Goal: Task Accomplishment & Management: Manage account settings

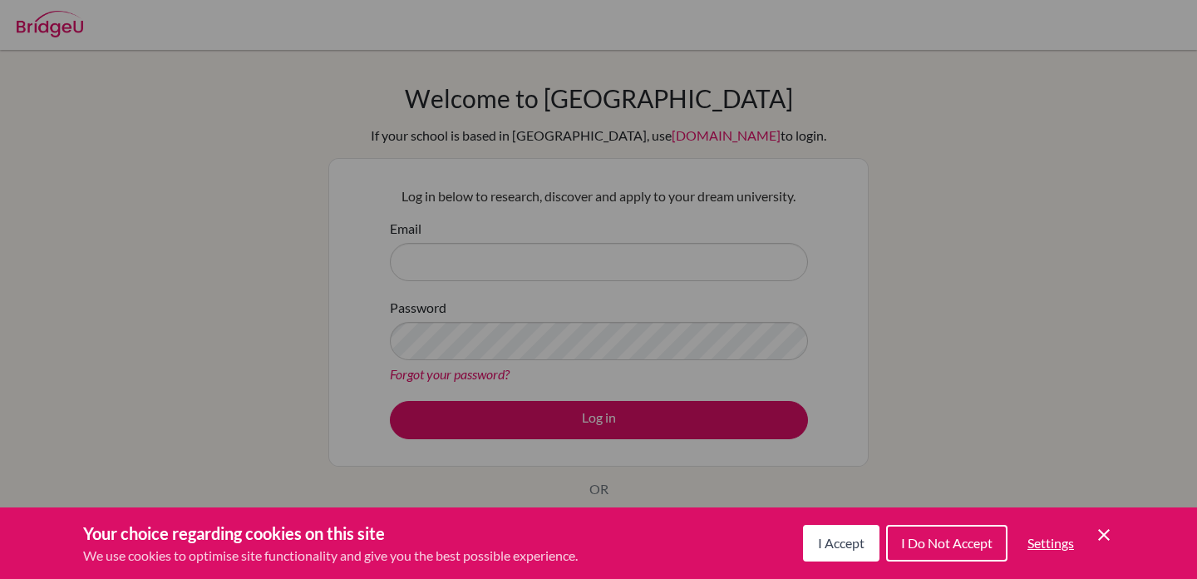
click at [1094, 533] on icon "Cookie Control Close Icon" at bounding box center [1104, 535] width 20 height 20
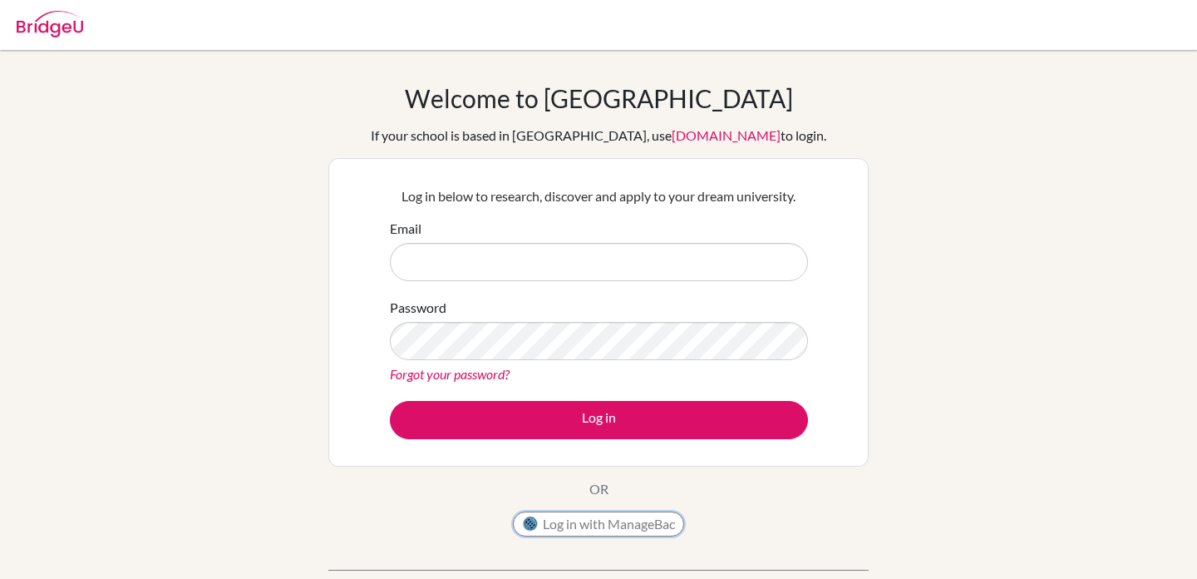
click at [598, 530] on button "Log in with ManageBac" at bounding box center [598, 523] width 171 height 25
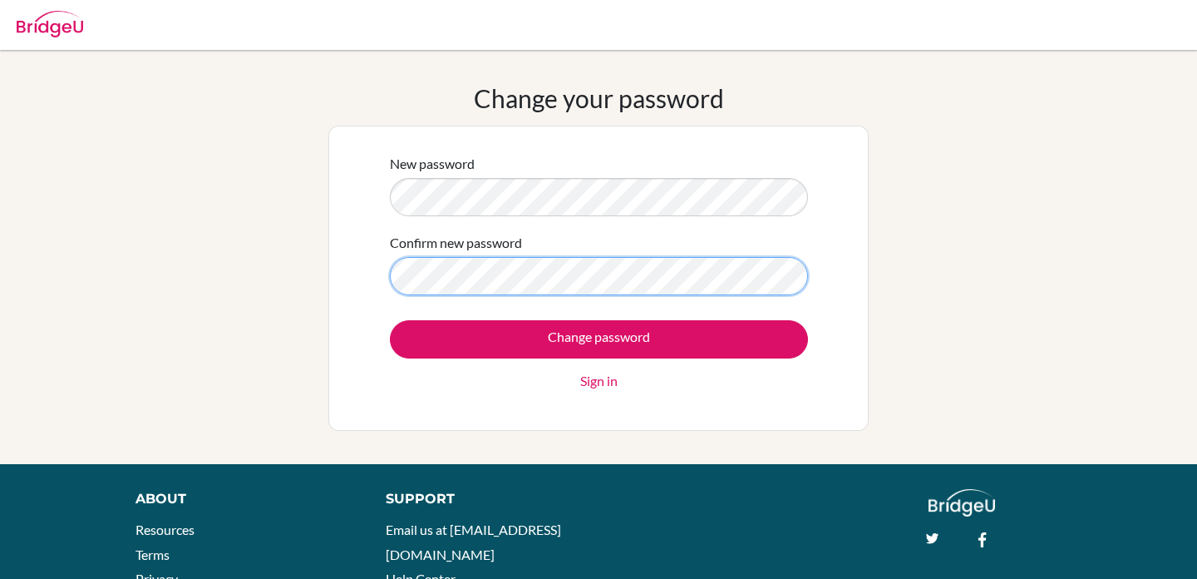
click at [390, 320] on input "Change password" at bounding box center [599, 339] width 418 height 38
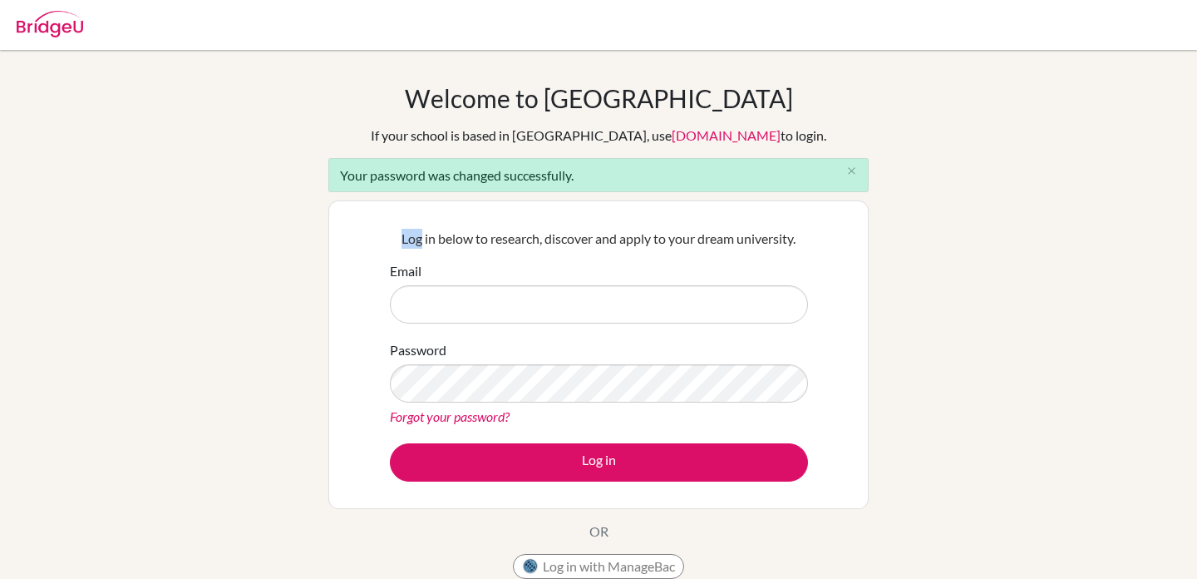
click at [951, 200] on div "Welcome to [GEOGRAPHIC_DATA] If your school is based in [GEOGRAPHIC_DATA], use …" at bounding box center [598, 376] width 1197 height 586
drag, startPoint x: 951, startPoint y: 200, endPoint x: 944, endPoint y: 193, distance: 10.0
click at [944, 193] on div "Welcome to [GEOGRAPHIC_DATA] If your school is based in [GEOGRAPHIC_DATA], use …" at bounding box center [598, 376] width 1197 height 586
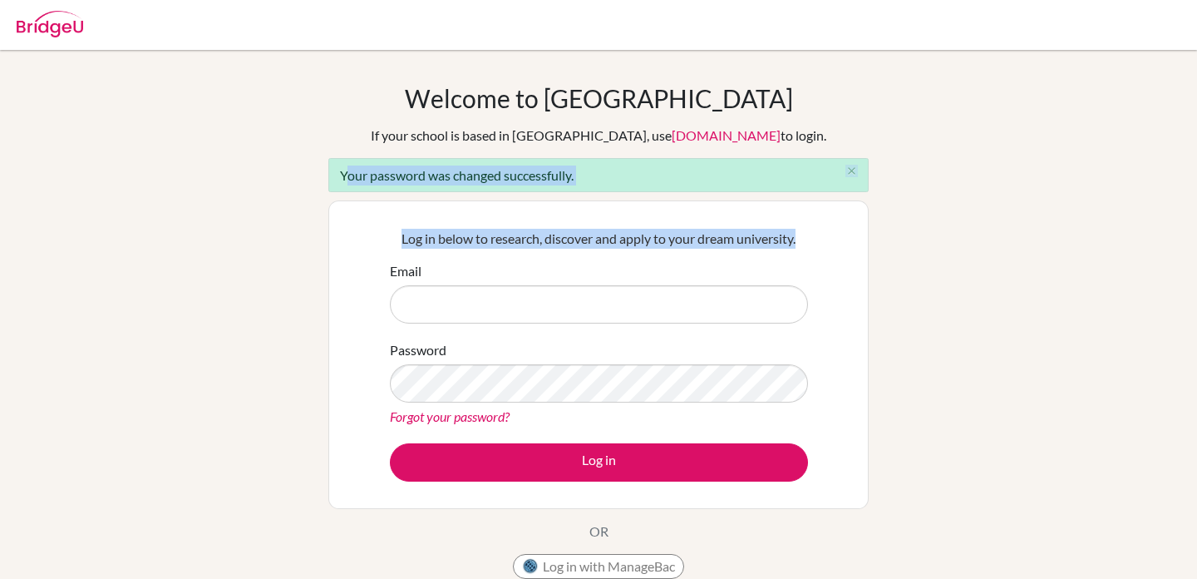
click at [944, 193] on div "Welcome to [GEOGRAPHIC_DATA] If your school is based in [GEOGRAPHIC_DATA], use …" at bounding box center [598, 376] width 1197 height 586
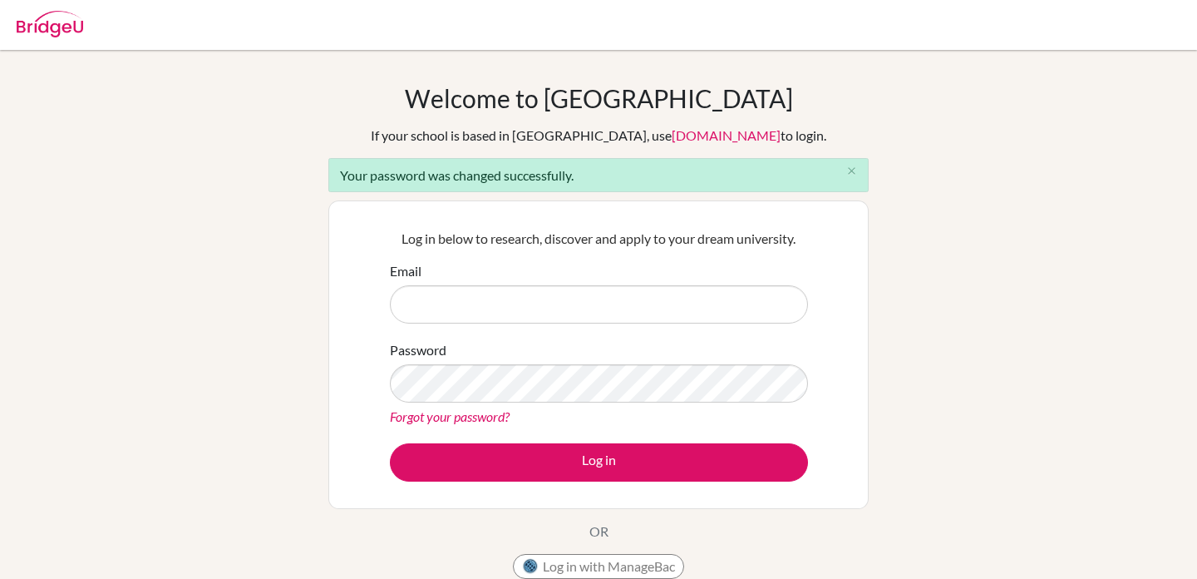
drag, startPoint x: 944, startPoint y: 193, endPoint x: 906, endPoint y: 193, distance: 38.2
click at [944, 193] on div "Welcome to [GEOGRAPHIC_DATA] If your school is based in [GEOGRAPHIC_DATA], use …" at bounding box center [598, 376] width 1197 height 586
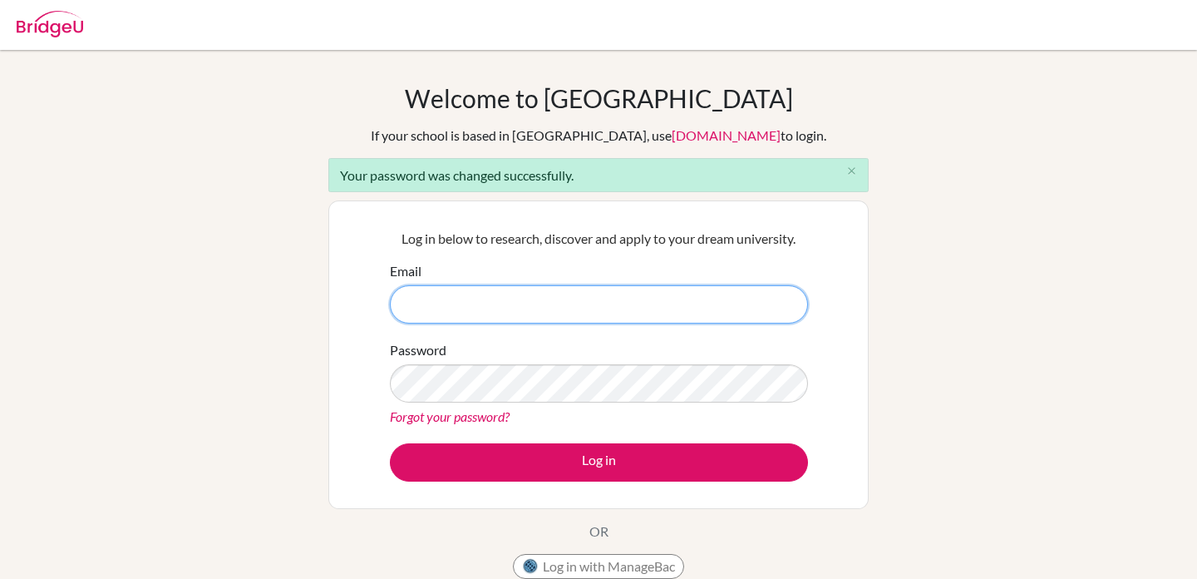
click at [476, 293] on input "Email" at bounding box center [599, 304] width 418 height 38
click at [447, 316] on input "Email" at bounding box center [599, 304] width 418 height 38
type input "[EMAIL_ADDRESS][PERSON_NAME][DOMAIN_NAME]"
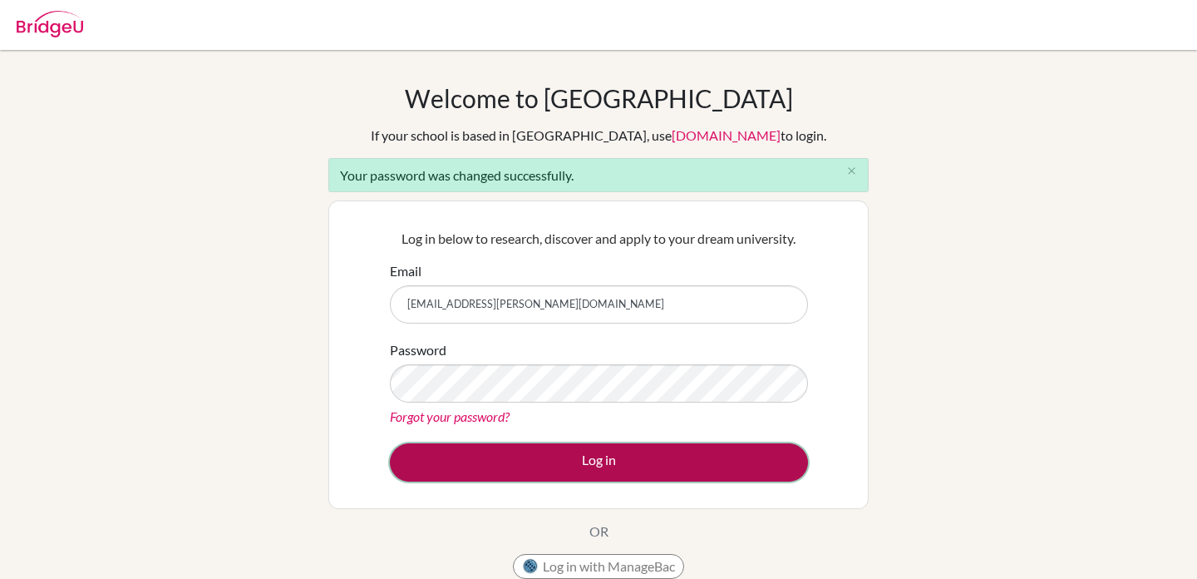
click at [583, 456] on button "Log in" at bounding box center [599, 462] width 418 height 38
